Goal: Information Seeking & Learning: Learn about a topic

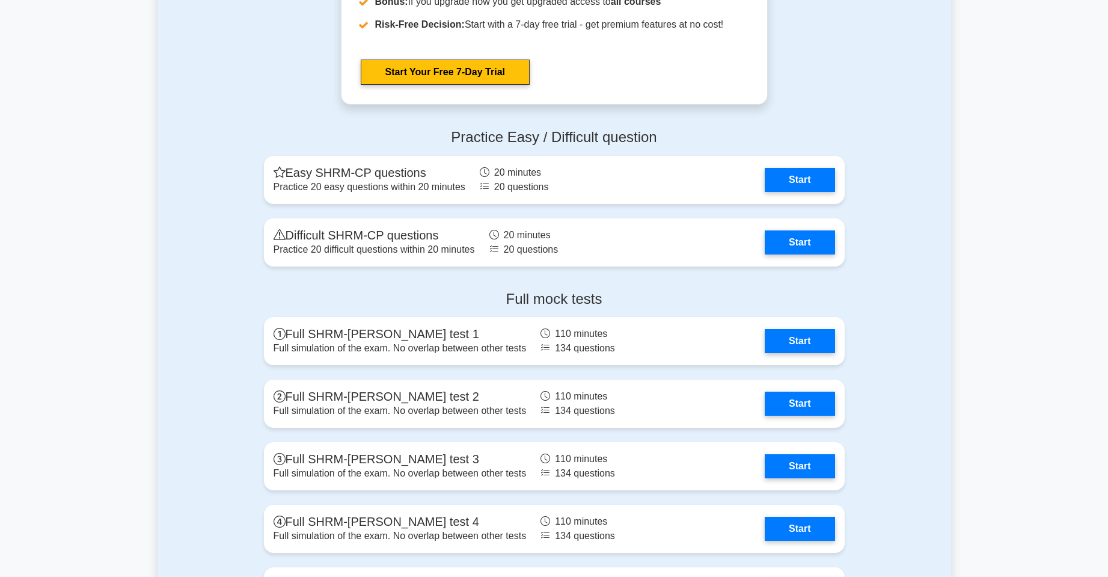
scroll to position [1864, 0]
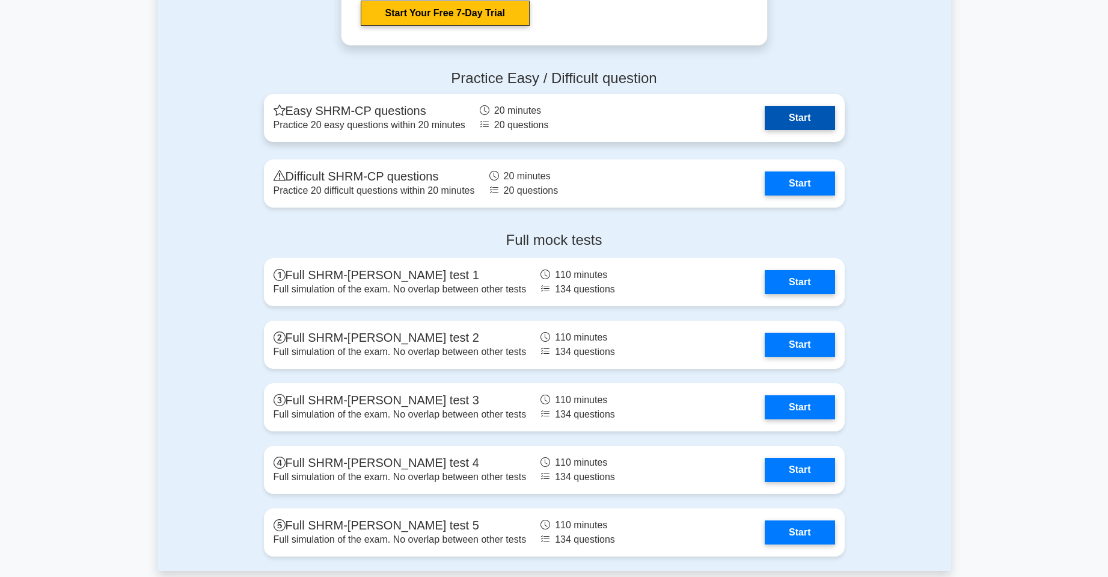
click at [765, 129] on link "Start" at bounding box center [800, 118] width 70 height 24
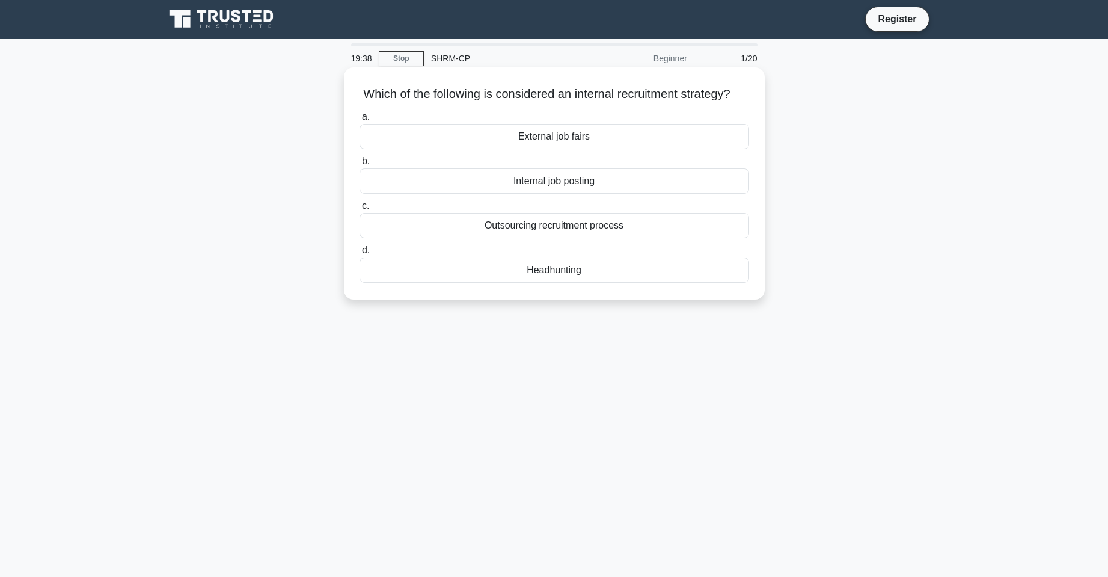
click at [563, 281] on div "Headhunting" at bounding box center [555, 269] width 390 height 25
click at [360, 254] on input "d. Headhunting" at bounding box center [360, 251] width 0 height 8
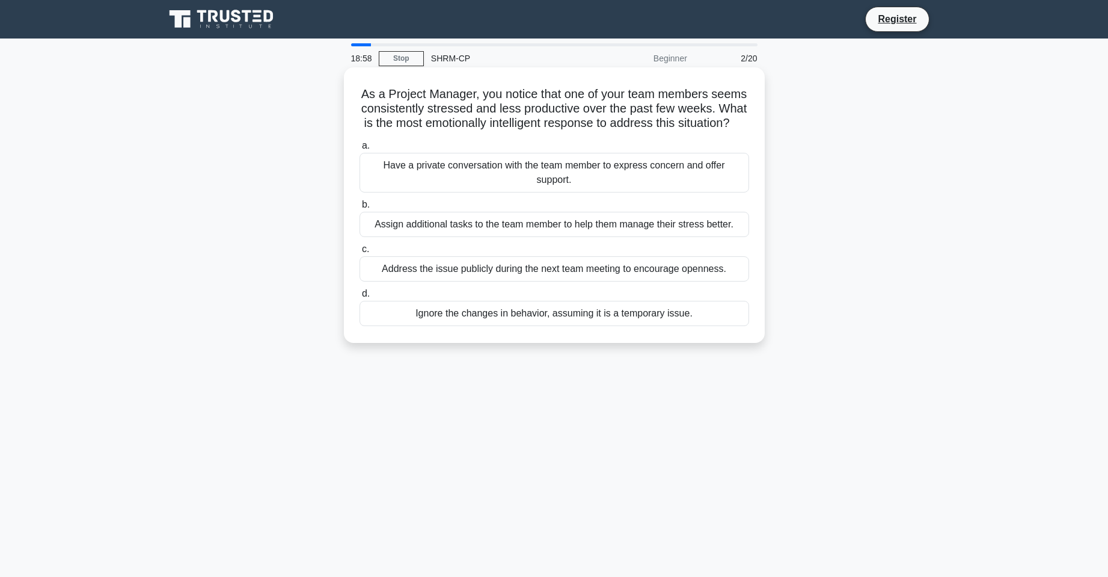
click at [552, 274] on div "Address the issue publicly during the next team meeting to encourage openness." at bounding box center [555, 268] width 390 height 25
click at [360, 253] on input "c. Address the issue publicly during the next team meeting to encourage opennes…" at bounding box center [360, 249] width 0 height 8
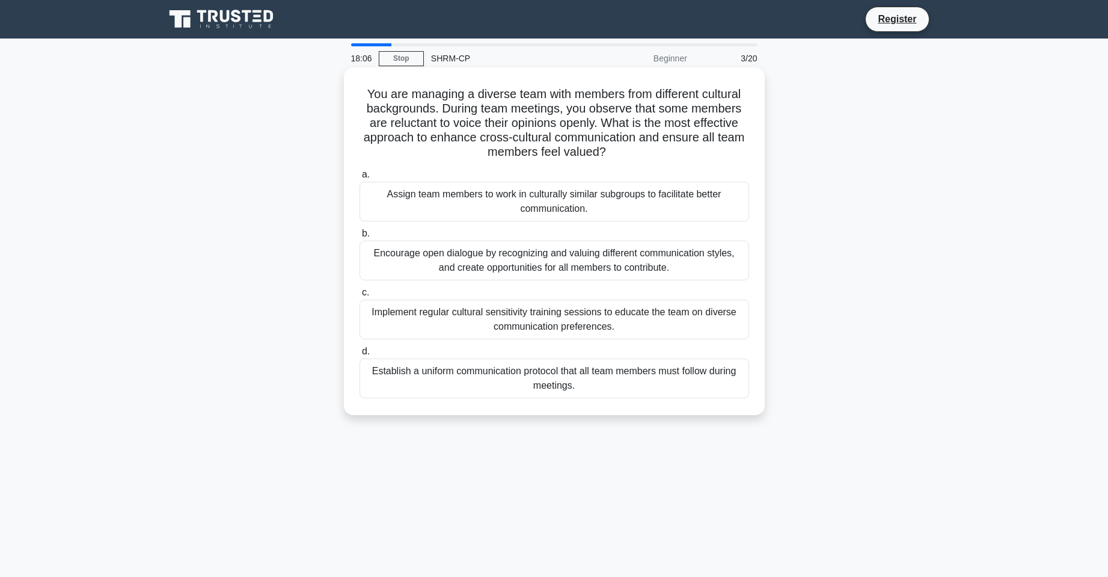
click at [630, 264] on div "Encourage open dialogue by recognizing and valuing different communication styl…" at bounding box center [555, 261] width 390 height 40
click at [360, 238] on input "b. Encourage open dialogue by recognizing and valuing different communication s…" at bounding box center [360, 234] width 0 height 8
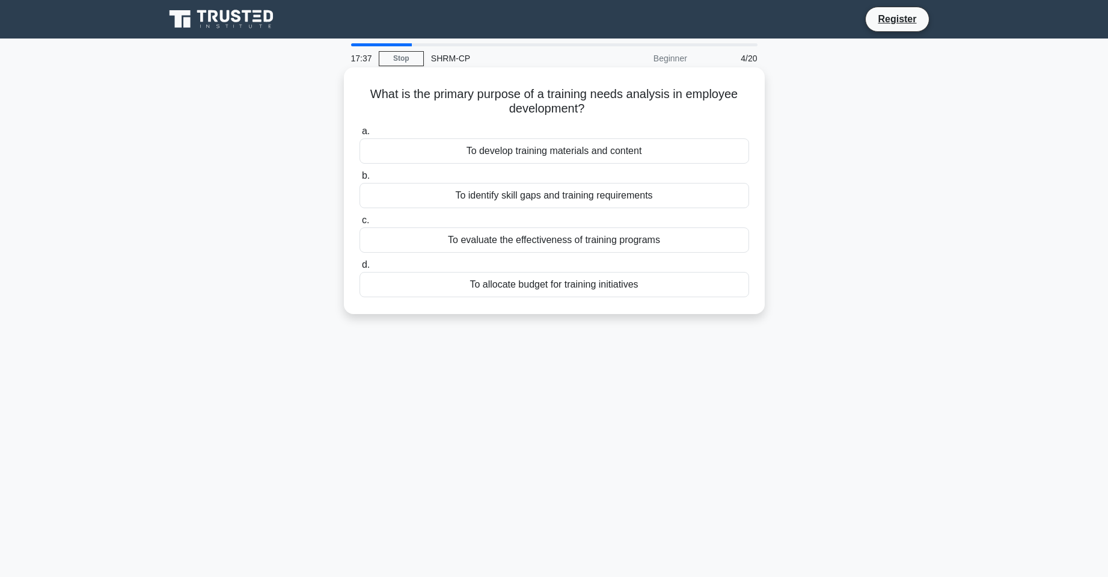
click at [648, 192] on div "To identify skill gaps and training requirements" at bounding box center [555, 195] width 390 height 25
click at [360, 180] on input "b. To identify skill gaps and training requirements" at bounding box center [360, 176] width 0 height 8
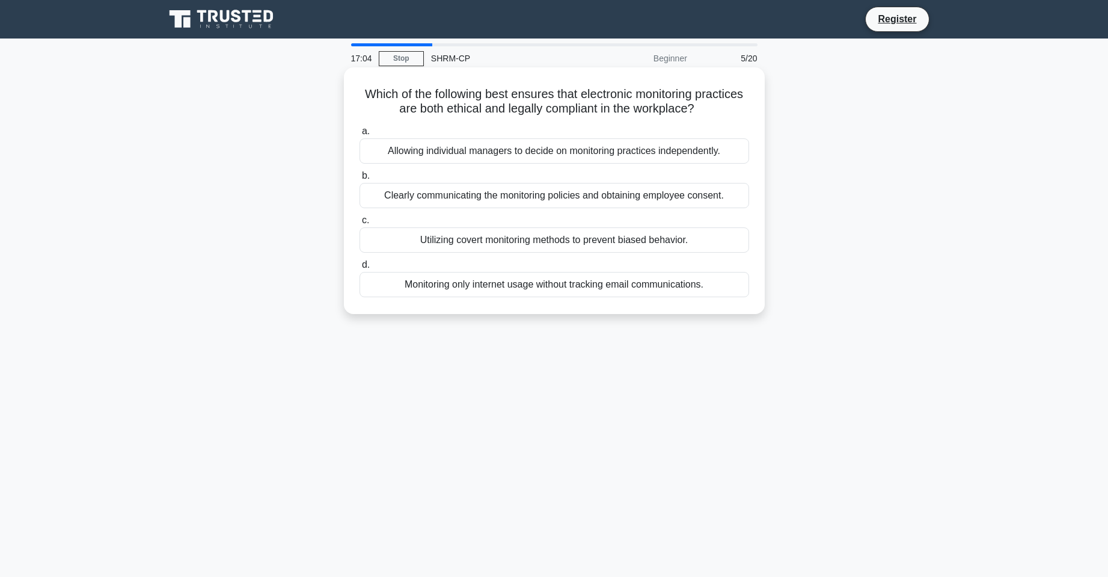
click at [590, 201] on div "Clearly communicating the monitoring policies and obtaining employee consent." at bounding box center [555, 195] width 390 height 25
click at [360, 180] on input "b. Clearly communicating the monitoring policies and obtaining employee consent." at bounding box center [360, 176] width 0 height 8
click at [596, 155] on div "Engage in open dialogue to understand and address employees' concerns." at bounding box center [555, 150] width 390 height 25
click at [360, 135] on input "a. Engage in open dialogue to understand and address employees' concerns." at bounding box center [360, 132] width 0 height 8
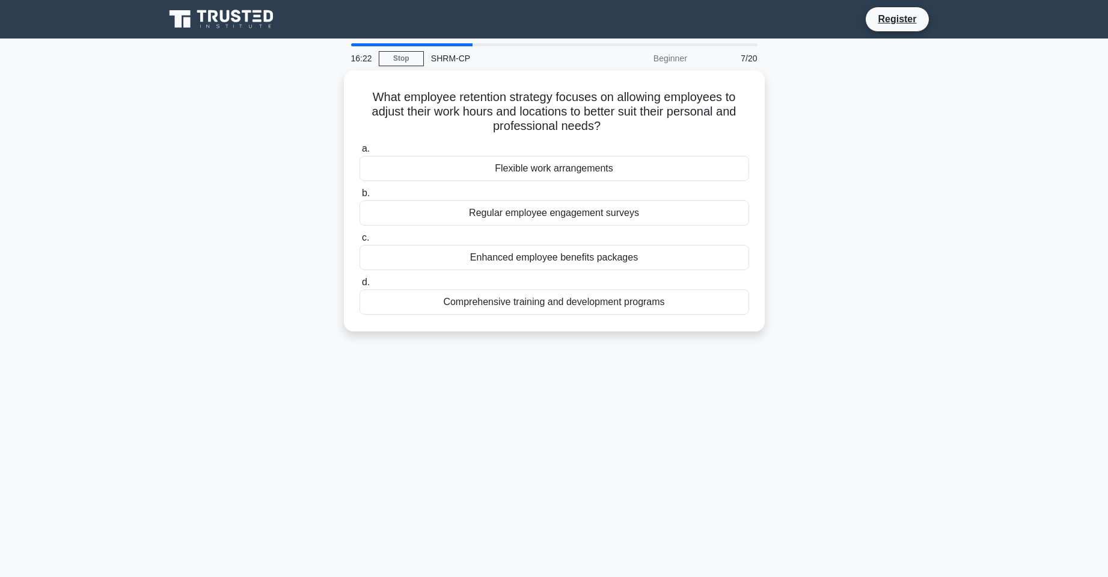
click at [171, 237] on div "What employee retention strategy focuses on allowing employees to adjust their …" at bounding box center [555, 207] width 794 height 275
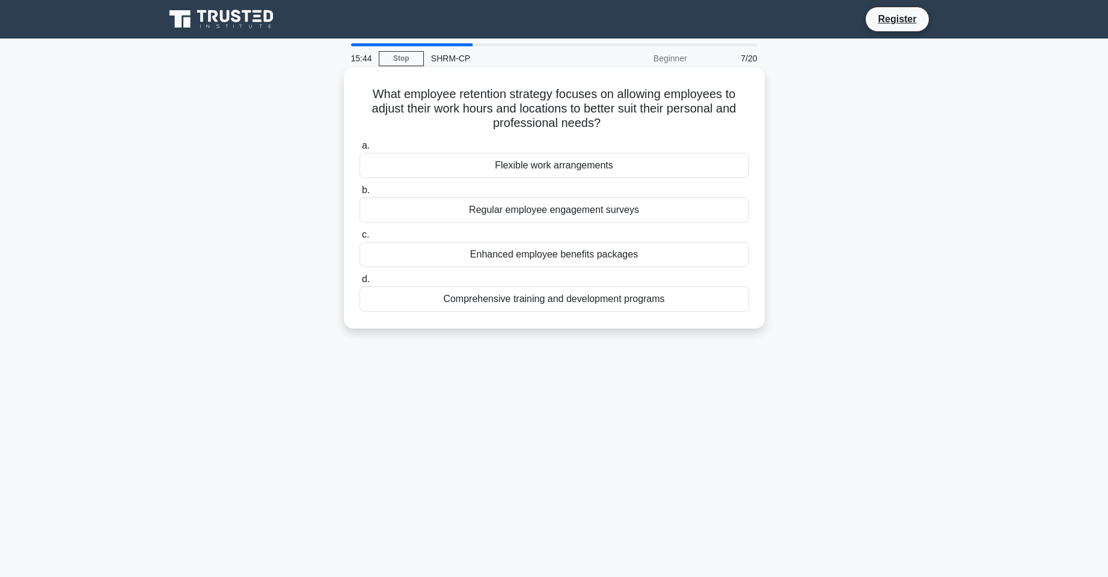
click at [596, 165] on div "Flexible work arrangements" at bounding box center [555, 165] width 390 height 25
click at [360, 150] on input "a. Flexible work arrangements" at bounding box center [360, 146] width 0 height 8
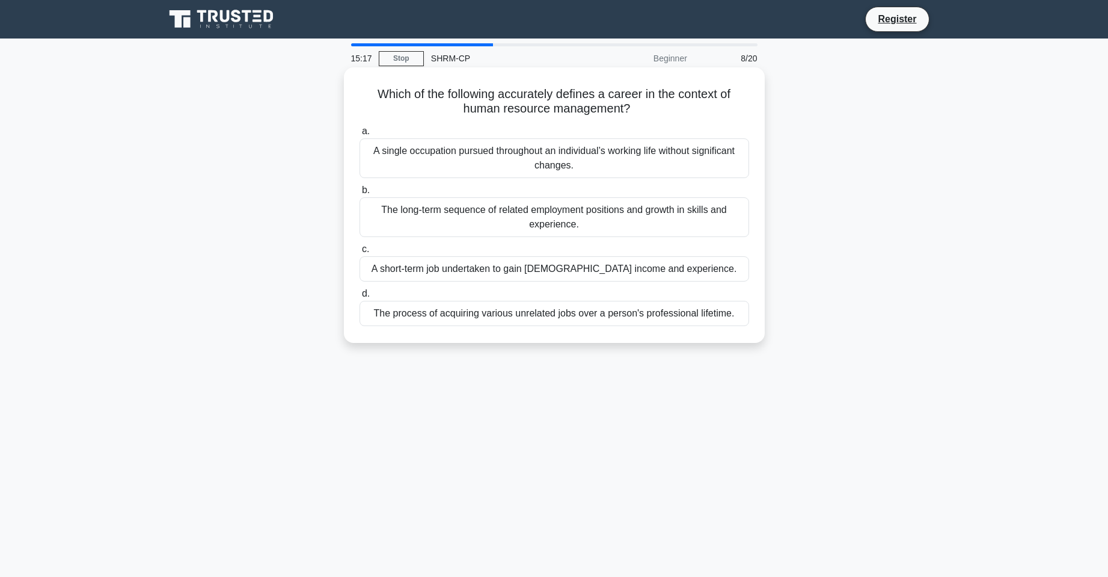
click at [646, 221] on div "The long-term sequence of related employment positions and growth in skills and…" at bounding box center [555, 217] width 390 height 40
click at [360, 194] on input "b. The long-term sequence of related employment positions and growth in skills …" at bounding box center [360, 190] width 0 height 8
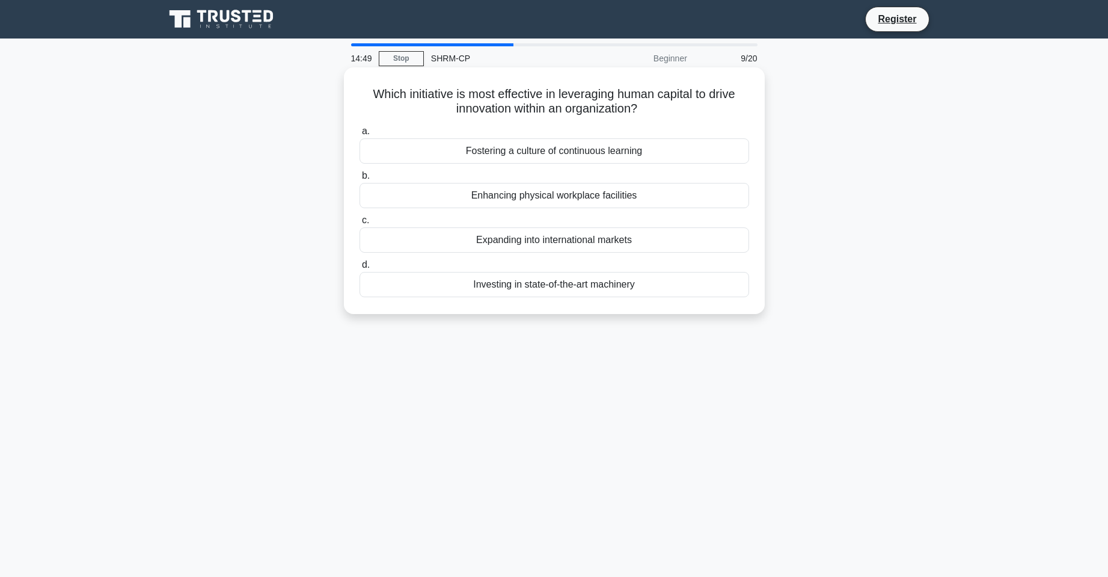
click at [594, 195] on div "Enhancing physical workplace facilities" at bounding box center [555, 195] width 390 height 25
click at [360, 180] on input "b. Enhancing physical workplace facilities" at bounding box center [360, 176] width 0 height 8
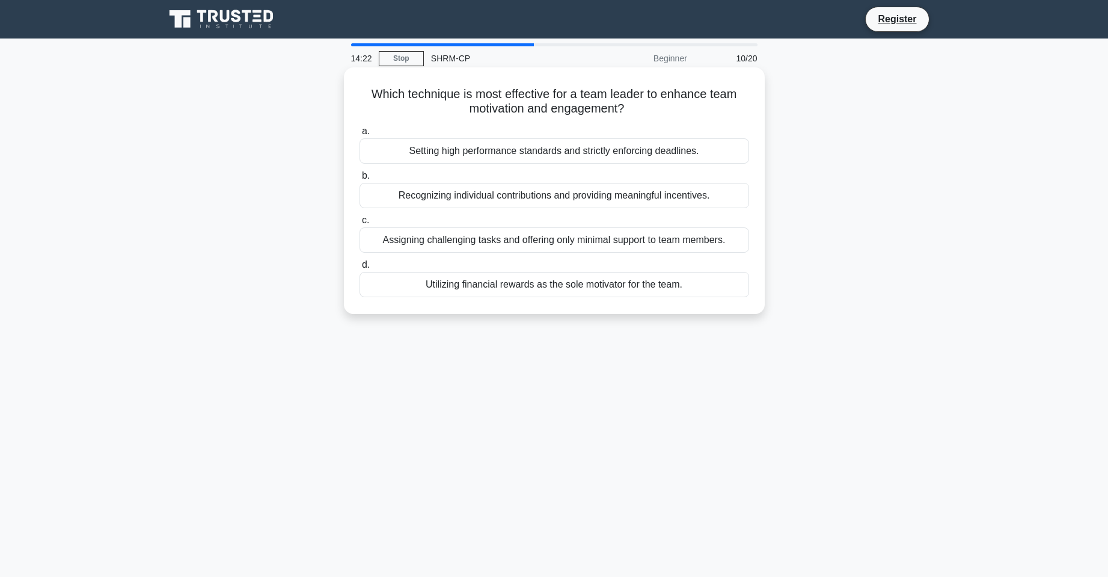
click at [595, 158] on div "Setting high performance standards and strictly enforcing deadlines." at bounding box center [555, 150] width 390 height 25
click at [360, 135] on input "a. Setting high performance standards and strictly enforcing deadlines." at bounding box center [360, 132] width 0 height 8
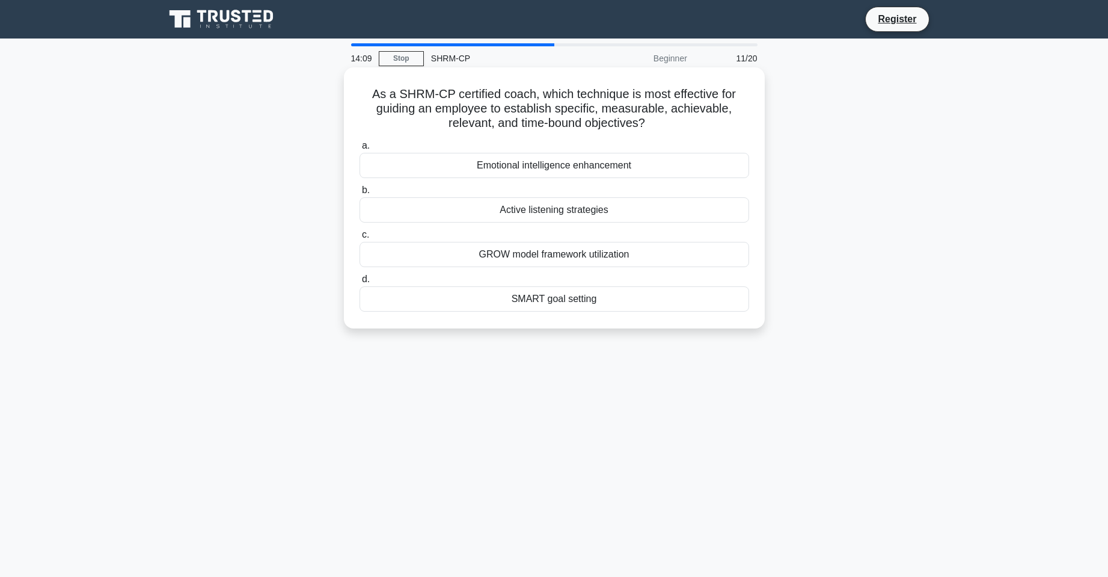
click at [578, 297] on div "SMART goal setting" at bounding box center [555, 298] width 390 height 25
click at [360, 283] on input "d. SMART goal setting" at bounding box center [360, 279] width 0 height 8
click at [570, 299] on div "Time-to-fill ratio" at bounding box center [555, 298] width 390 height 25
click at [360, 283] on input "d. Time-to-fill ratio" at bounding box center [360, 279] width 0 height 8
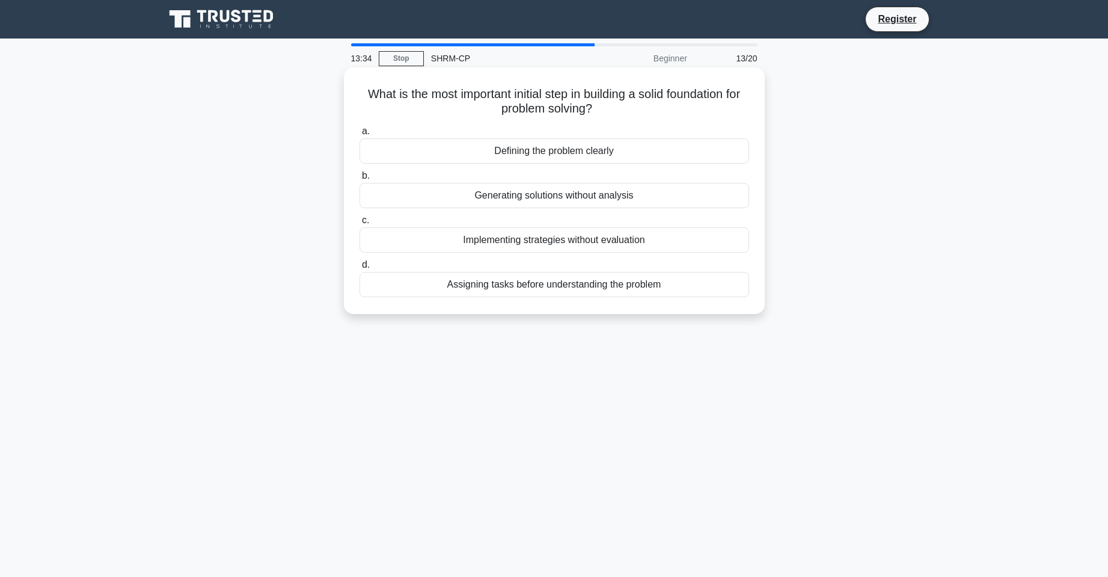
click at [581, 148] on div "Defining the problem clearly" at bounding box center [555, 150] width 390 height 25
click at [360, 135] on input "a. Defining the problem clearly" at bounding box center [360, 132] width 0 height 8
click at [578, 287] on div "The work-relatedness of the injury" at bounding box center [555, 284] width 390 height 25
click at [360, 269] on input "d. The work-relatedness of the injury" at bounding box center [360, 265] width 0 height 8
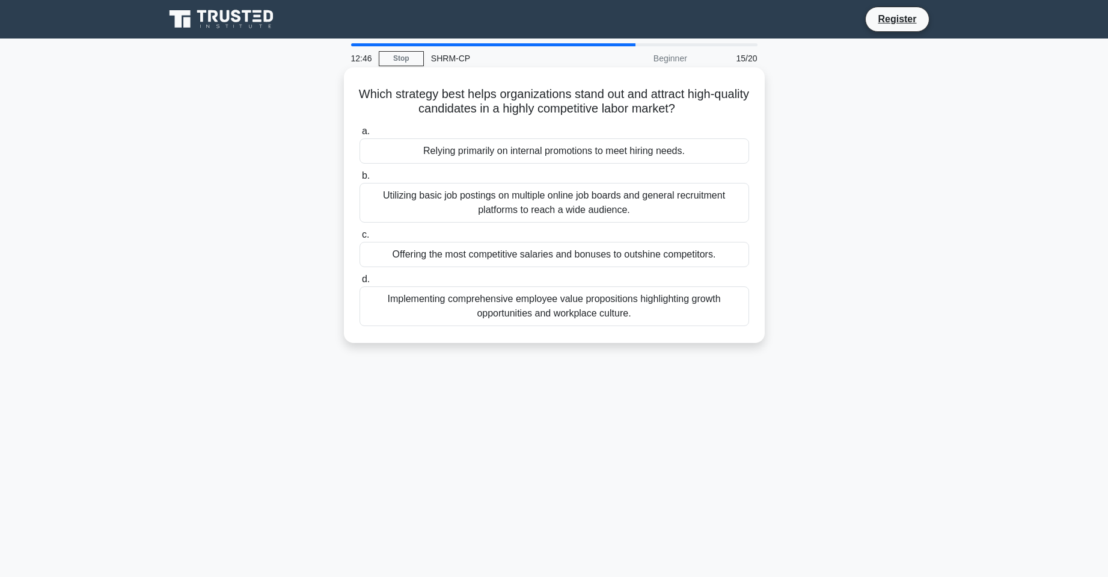
click at [597, 300] on div "Implementing comprehensive employee value propositions highlighting growth oppo…" at bounding box center [555, 306] width 390 height 40
click at [360, 283] on input "d. Implementing comprehensive employee value propositions highlighting growth o…" at bounding box center [360, 279] width 0 height 8
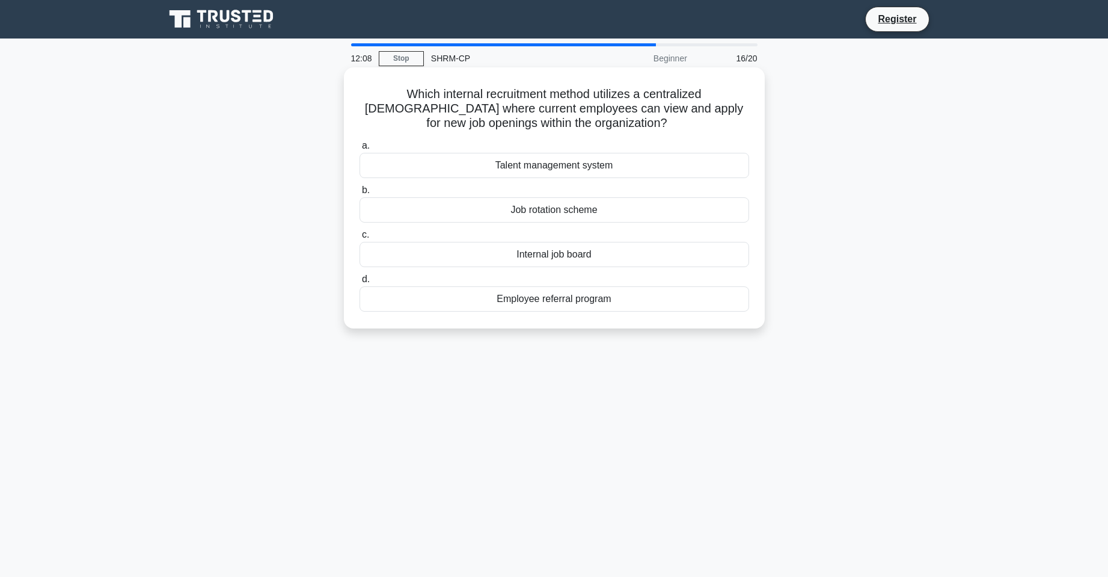
click at [563, 256] on div "Internal job board" at bounding box center [555, 254] width 390 height 25
click at [360, 239] on input "c. Internal job board" at bounding box center [360, 235] width 0 height 8
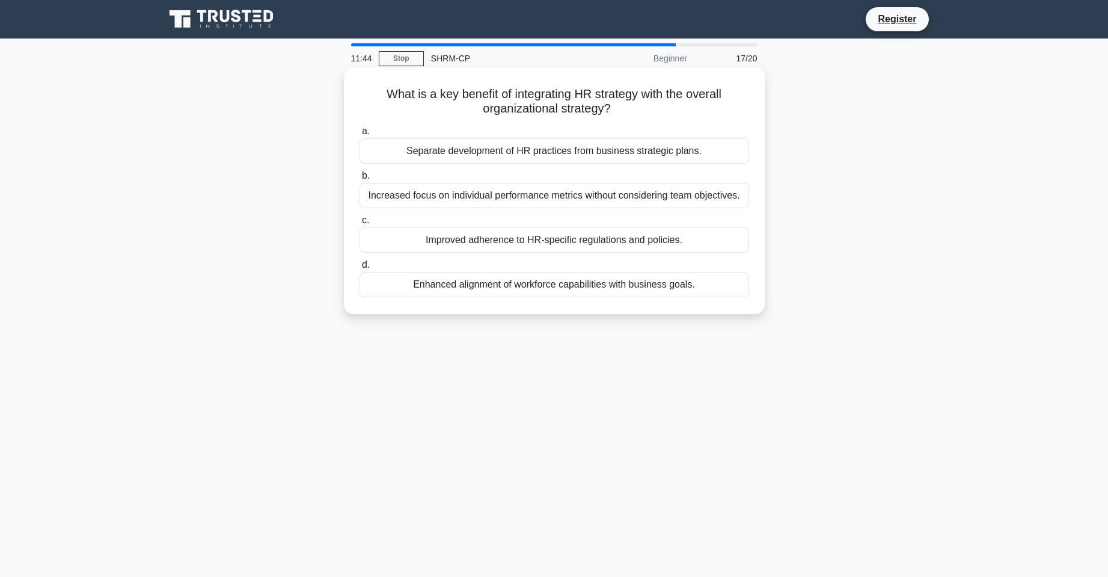
click at [602, 244] on div "Improved adherence to HR-specific regulations and policies." at bounding box center [555, 239] width 390 height 25
click at [360, 224] on input "c. Improved adherence to HR-specific regulations and policies." at bounding box center [360, 221] width 0 height 8
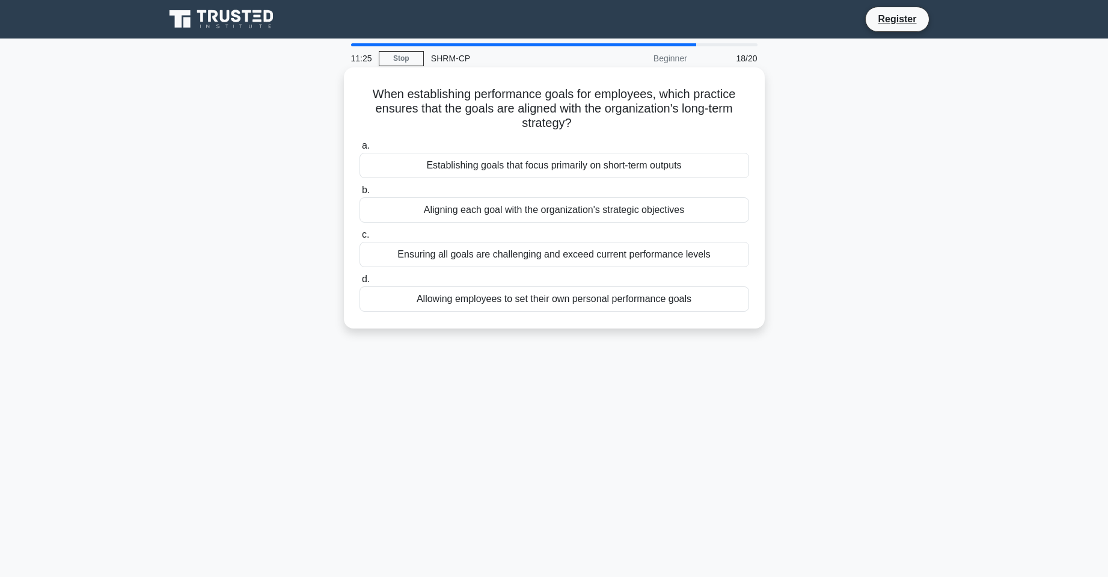
click at [600, 212] on div "Aligning each goal with the organization's strategic objectives" at bounding box center [555, 209] width 390 height 25
click at [360, 194] on input "b. Aligning each goal with the organization's strategic objectives" at bounding box center [360, 190] width 0 height 8
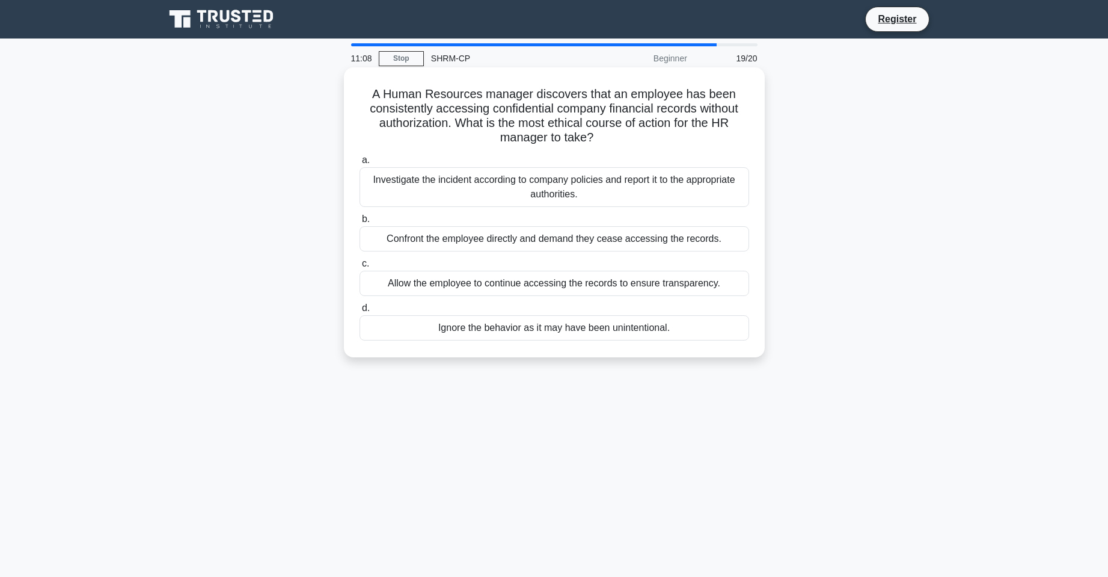
click at [603, 199] on div "Investigate the incident according to company policies and report it to the app…" at bounding box center [555, 187] width 390 height 40
click at [360, 164] on input "a. Investigate the incident according to company policies and report it to the …" at bounding box center [360, 160] width 0 height 8
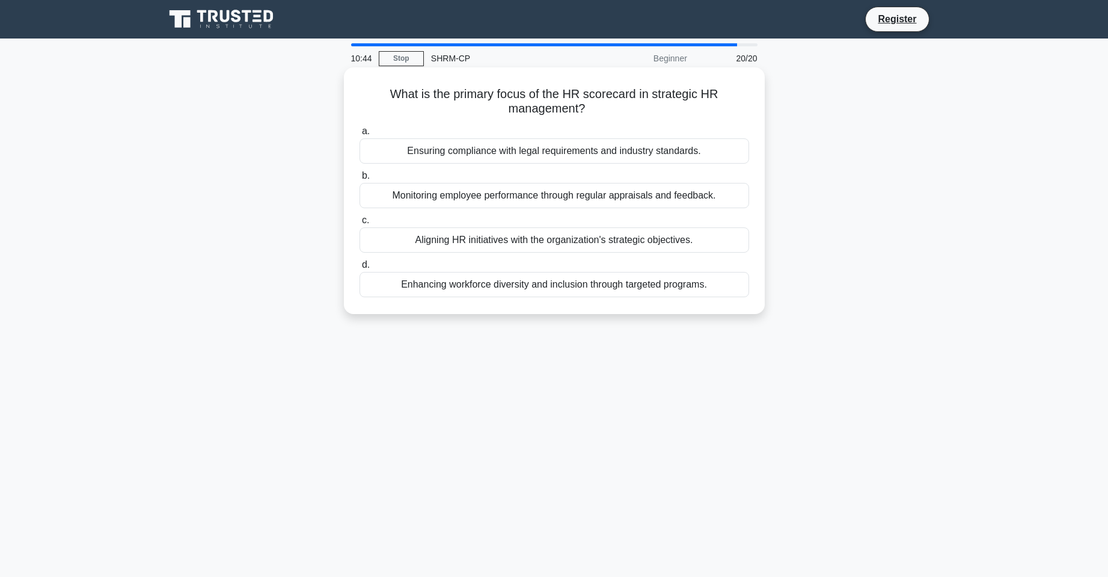
click at [598, 244] on div "Aligning HR initiatives with the organization's strategic objectives." at bounding box center [555, 239] width 390 height 25
click at [360, 224] on input "c. Aligning HR initiatives with the organization's strategic objectives." at bounding box center [360, 221] width 0 height 8
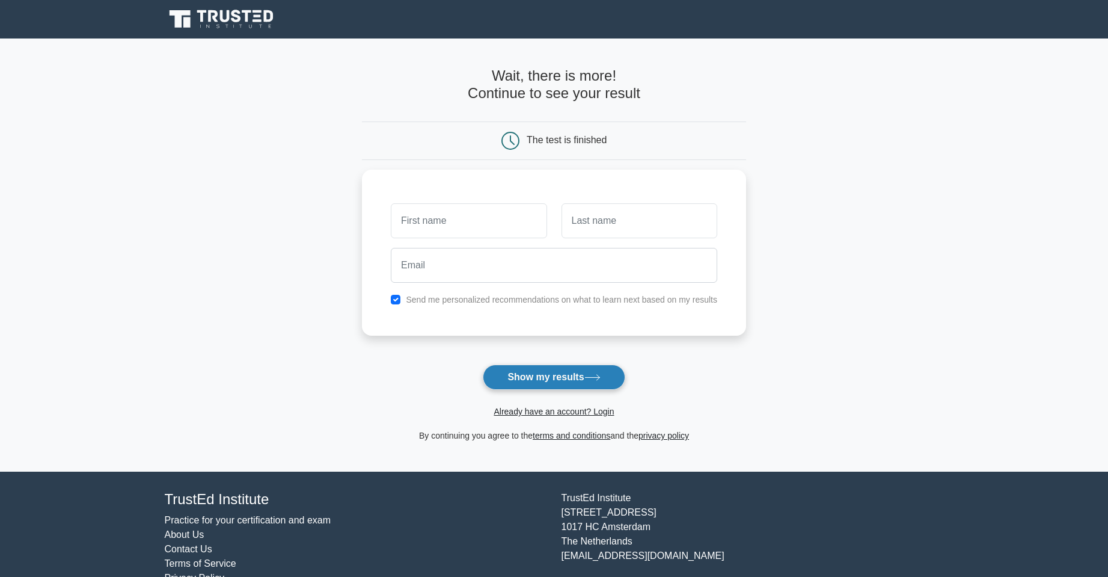
click at [592, 373] on button "Show my results" at bounding box center [554, 376] width 142 height 25
click at [486, 225] on input "text" at bounding box center [469, 217] width 156 height 35
type input "Ngoc"
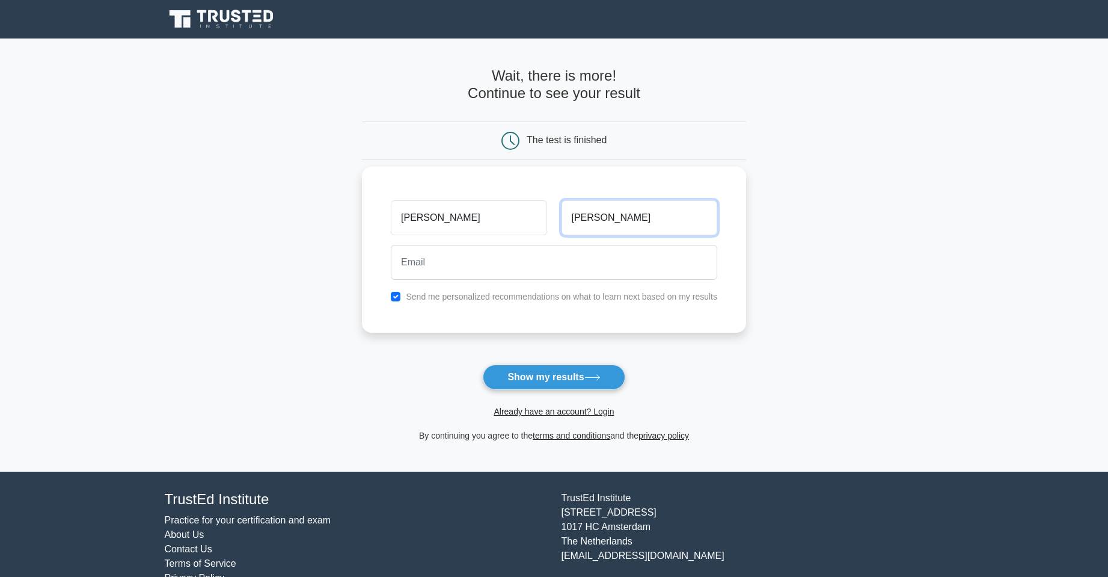
type input "Nguyen"
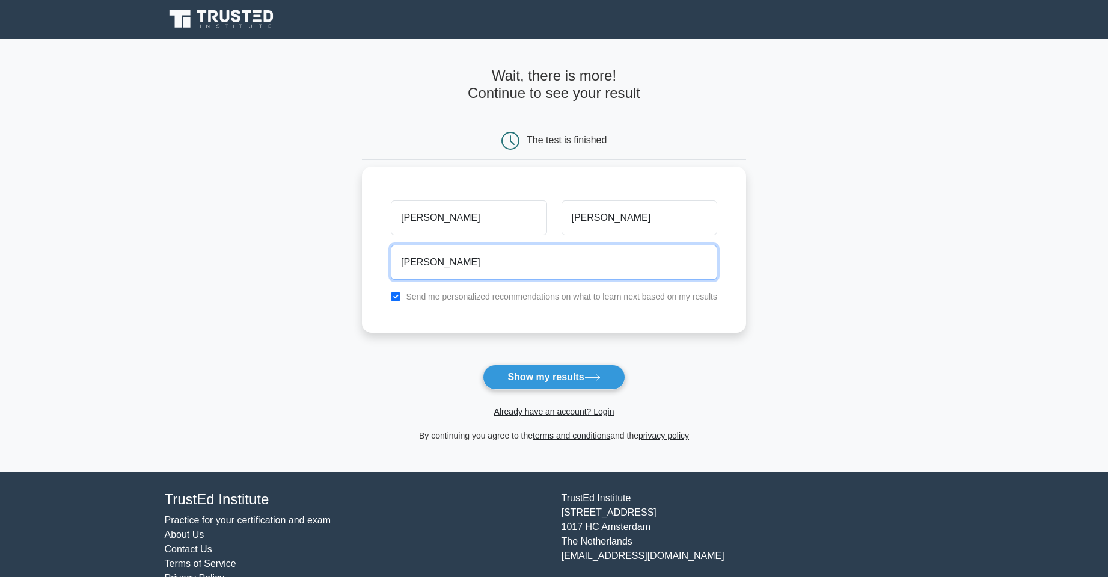
type input "ngochoang2903@gmail.com"
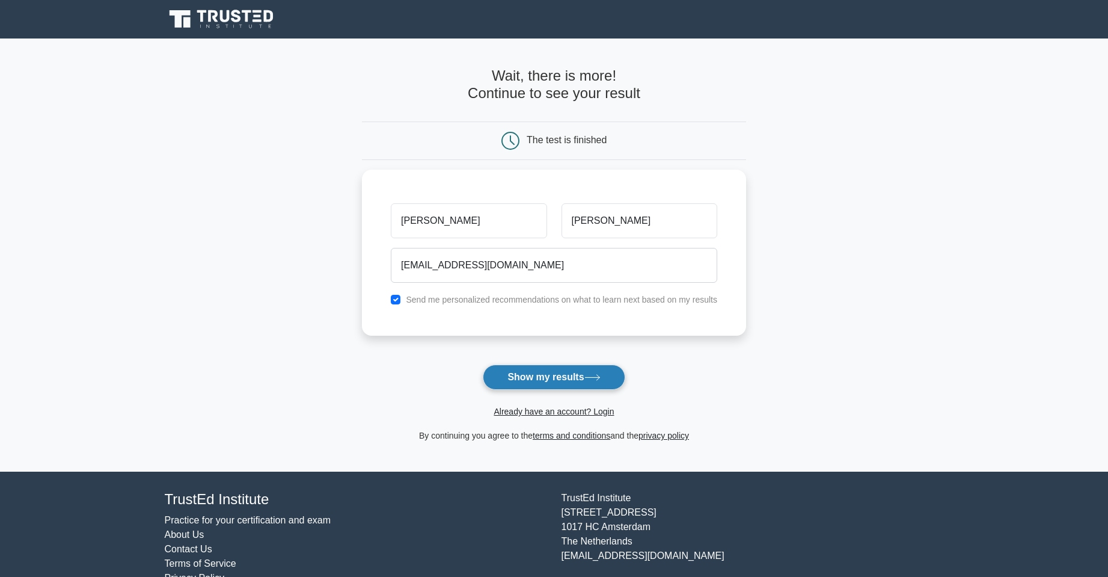
click at [552, 380] on button "Show my results" at bounding box center [554, 376] width 142 height 25
